Goal: Information Seeking & Learning: Understand process/instructions

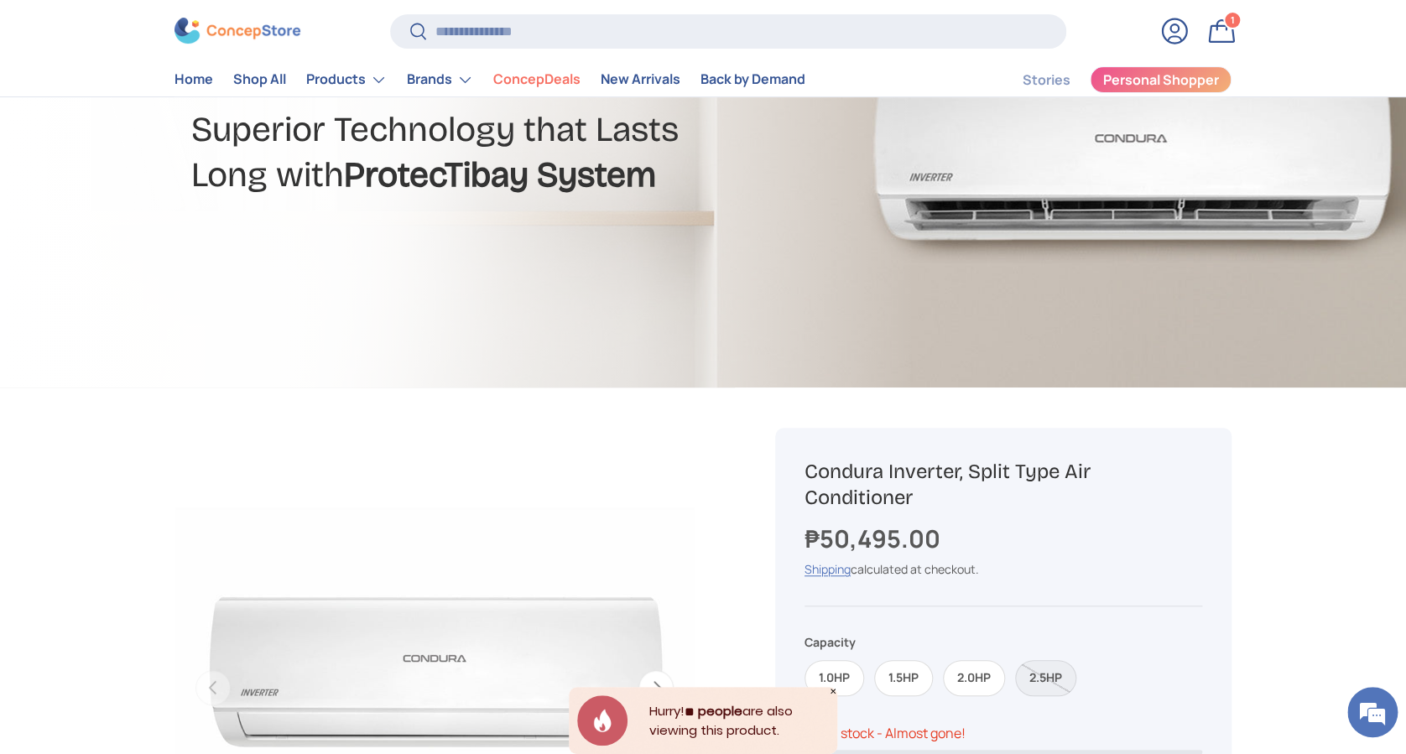
scroll to position [223, 0]
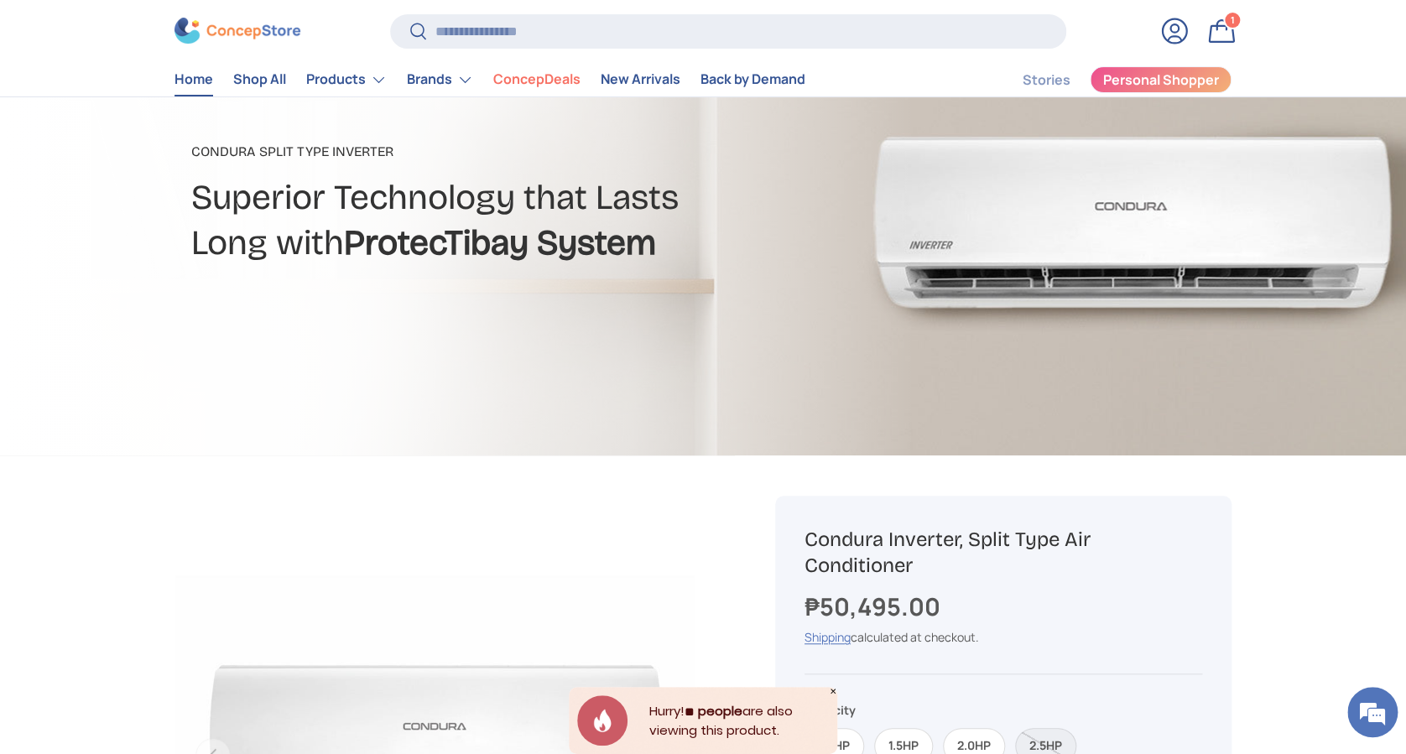
click at [188, 89] on link "Home" at bounding box center [193, 80] width 39 height 33
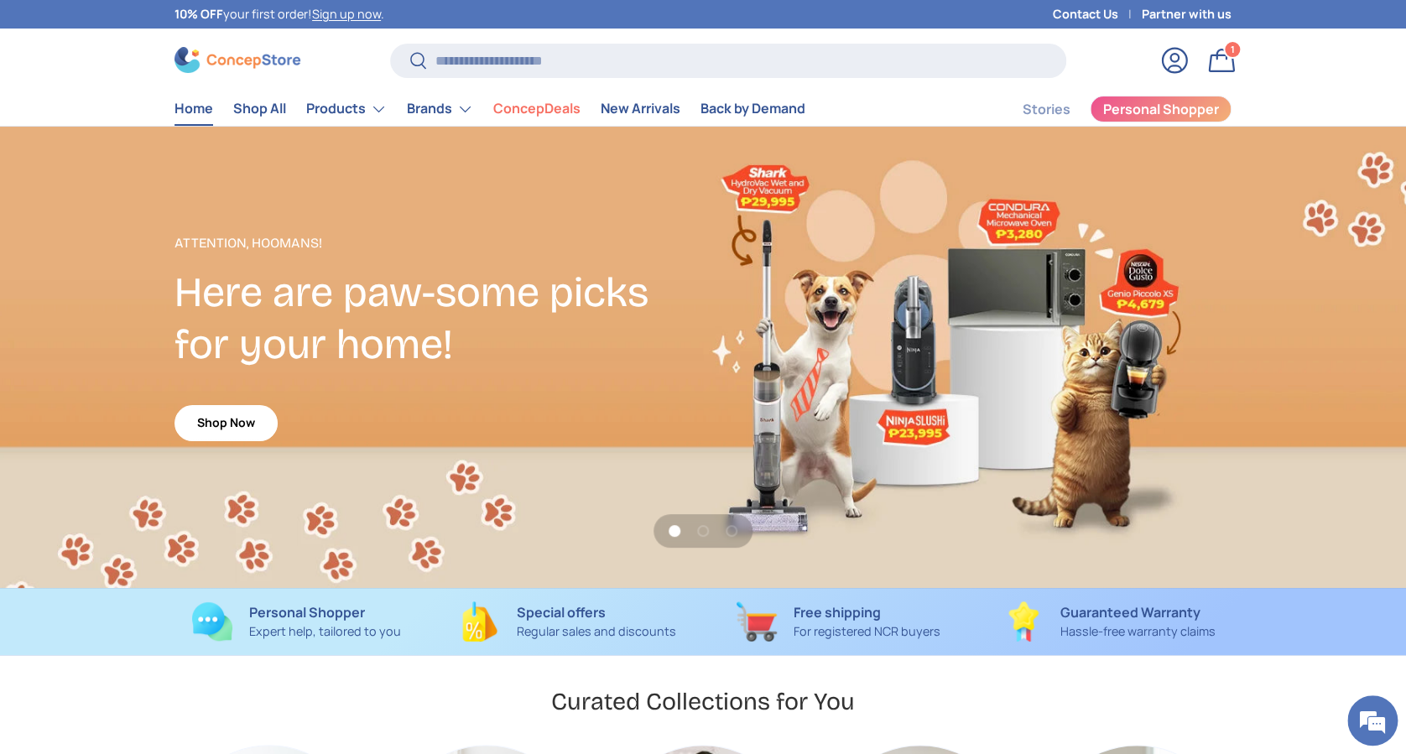
click at [856, 617] on strong "Free shipping" at bounding box center [836, 612] width 87 height 18
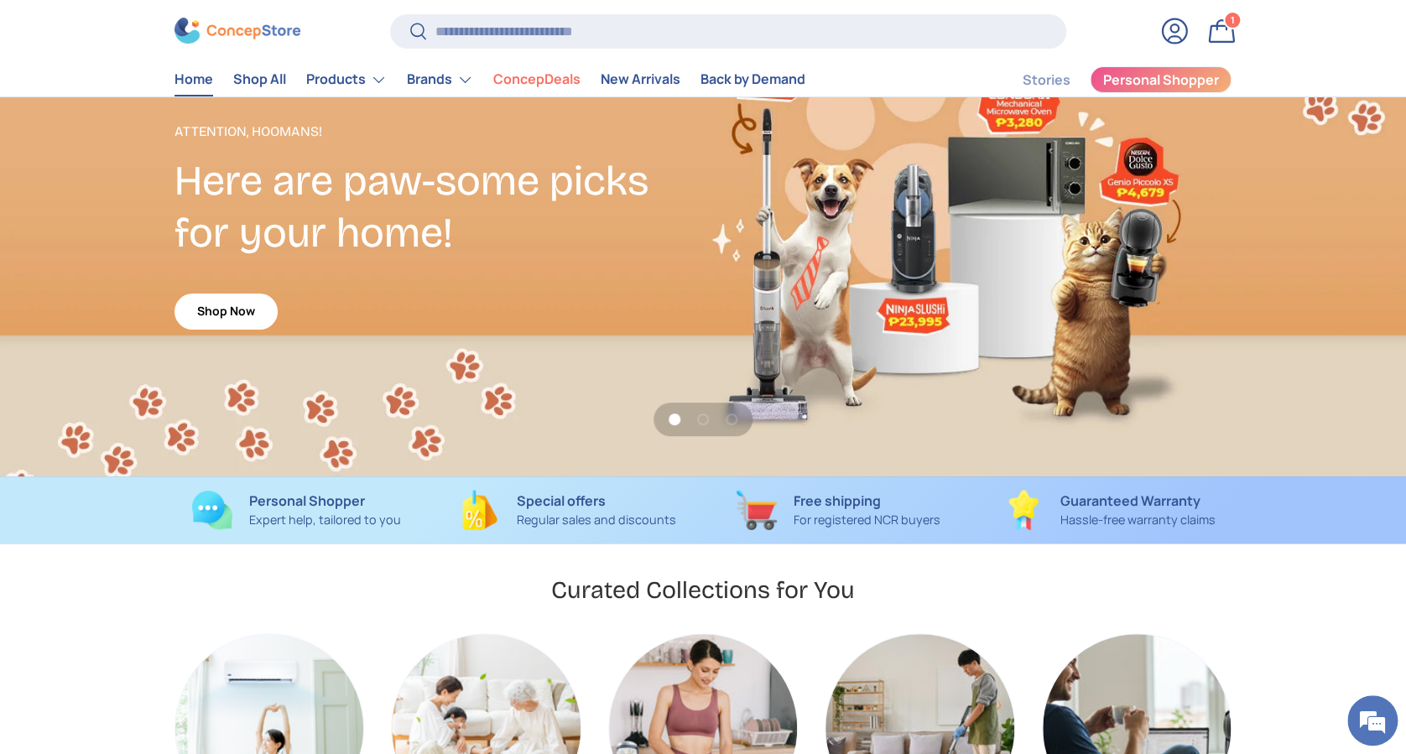
click at [1125, 512] on p "Hassle-free warranty claims" at bounding box center [1137, 520] width 155 height 18
